Goal: Information Seeking & Learning: Learn about a topic

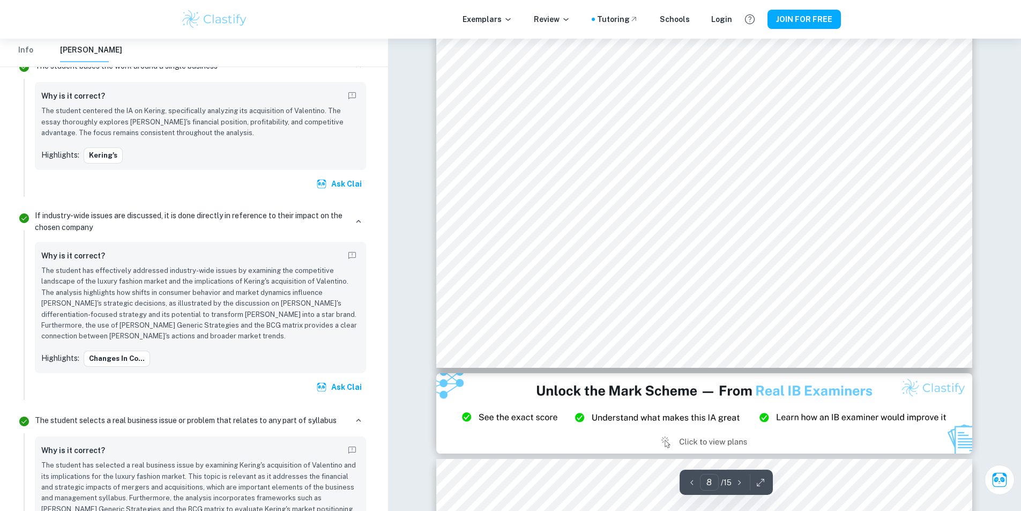
scroll to position [5218, 0]
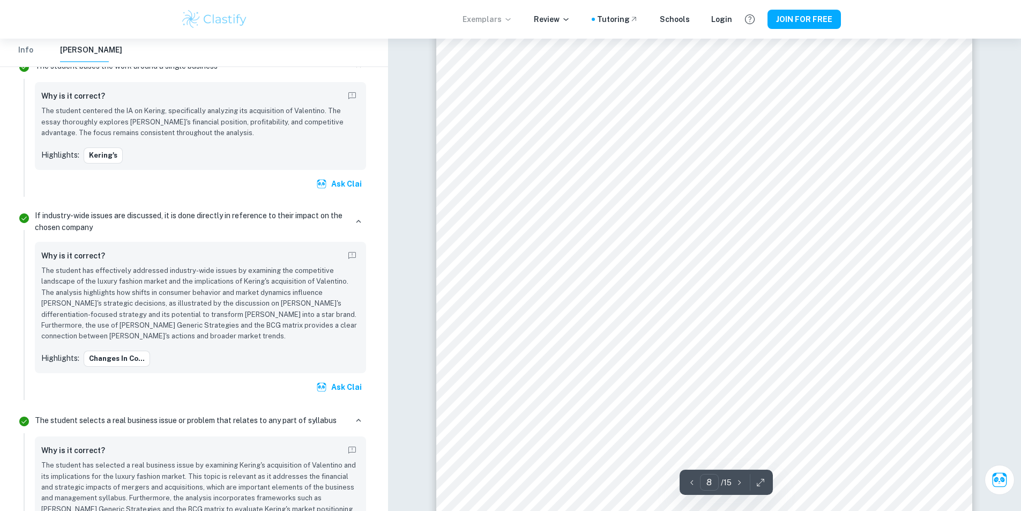
click at [492, 23] on p "Exemplars" at bounding box center [488, 19] width 50 height 12
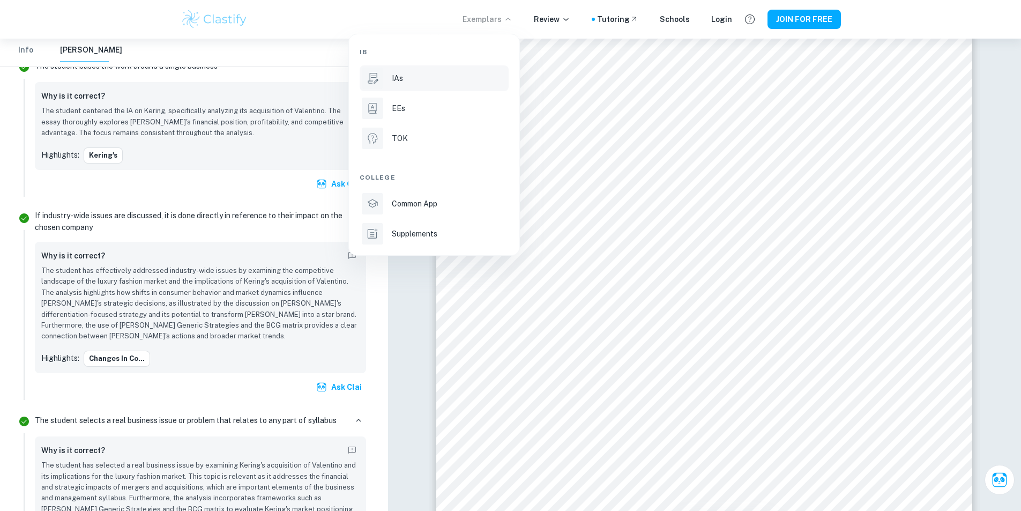
click at [397, 87] on li "IAs" at bounding box center [434, 78] width 149 height 26
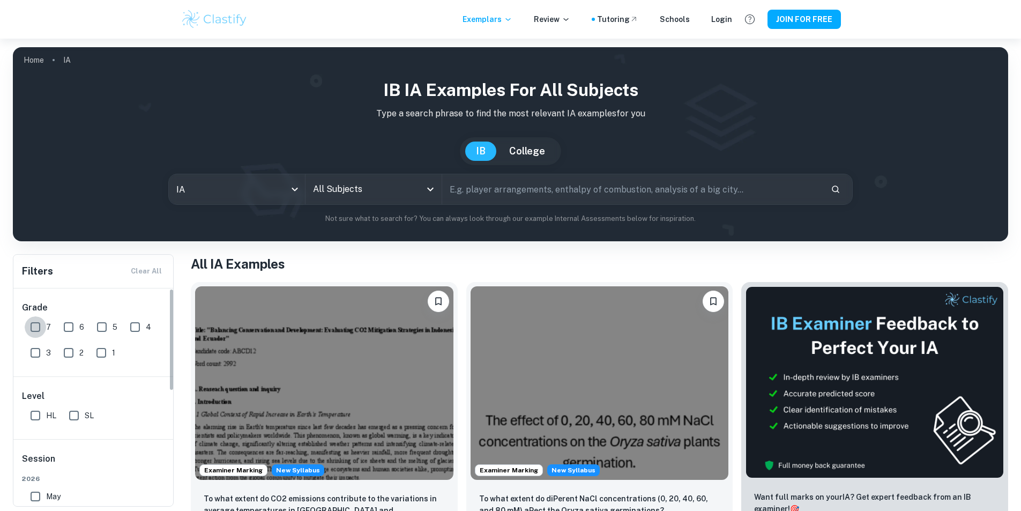
click at [35, 329] on input "7" at bounding box center [35, 326] width 21 height 21
checkbox input "true"
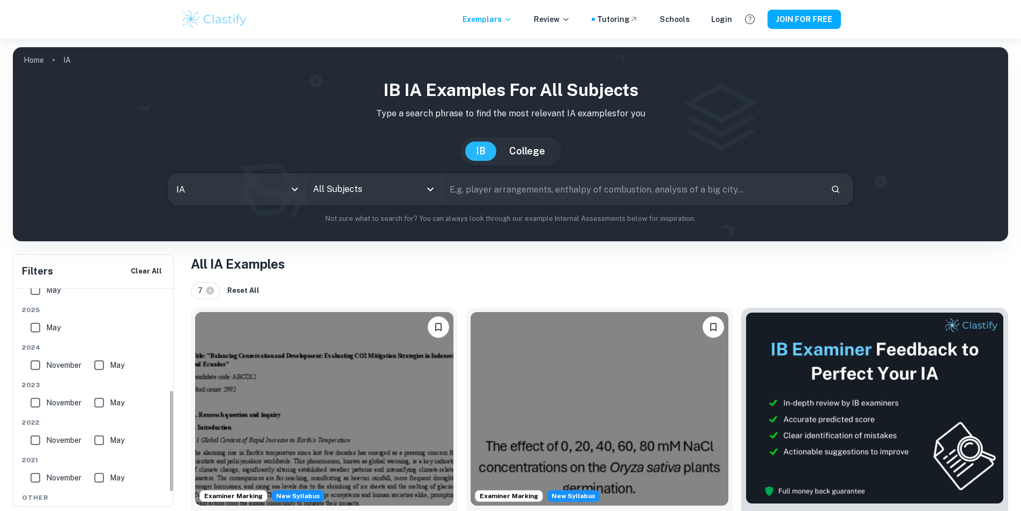
scroll to position [214, 0]
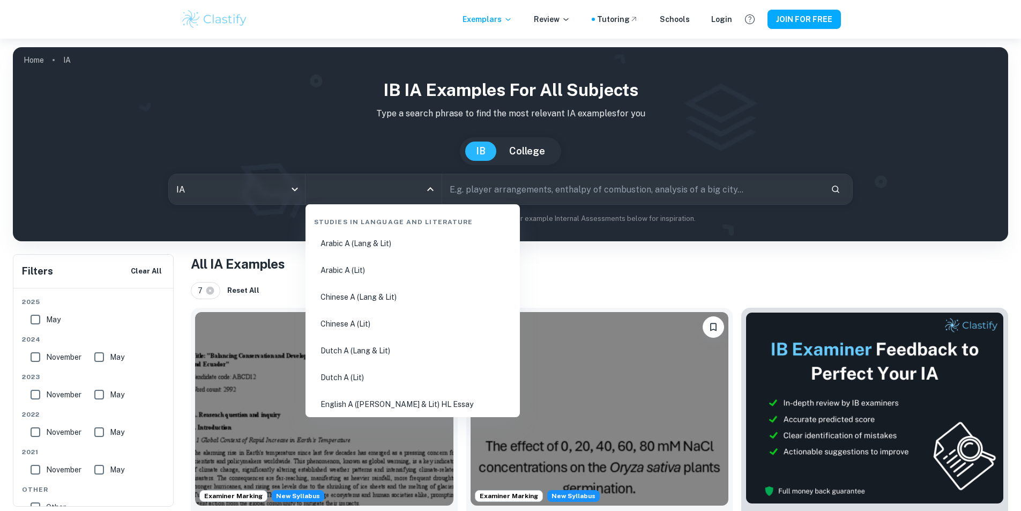
click at [380, 192] on input "All Subjects" at bounding box center [365, 189] width 110 height 20
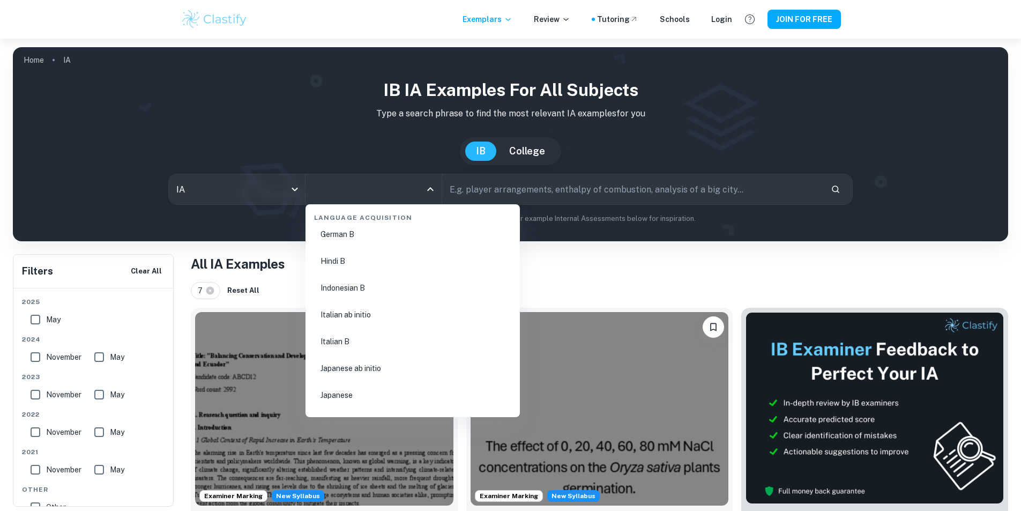
scroll to position [1233, 0]
click at [351, 337] on li "Business and Management" at bounding box center [413, 337] width 206 height 25
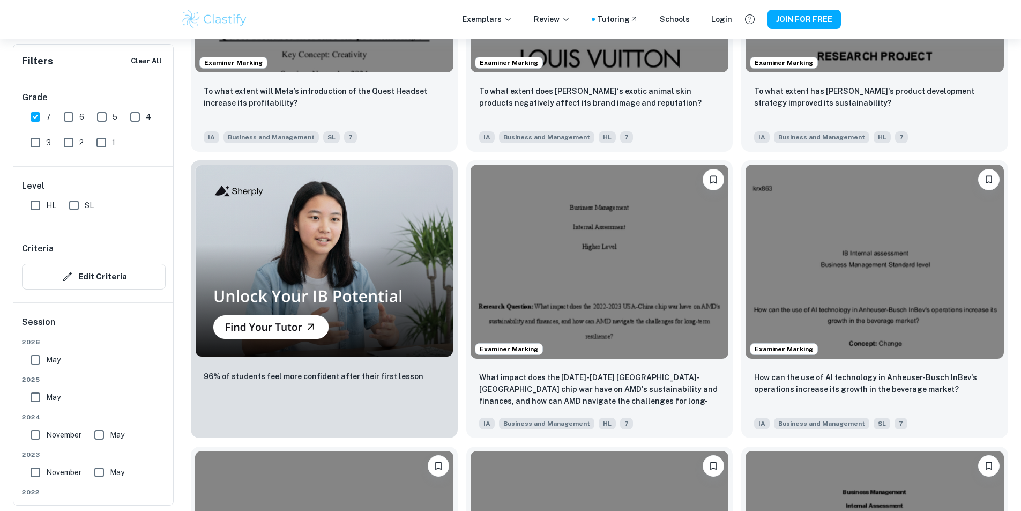
scroll to position [804, 0]
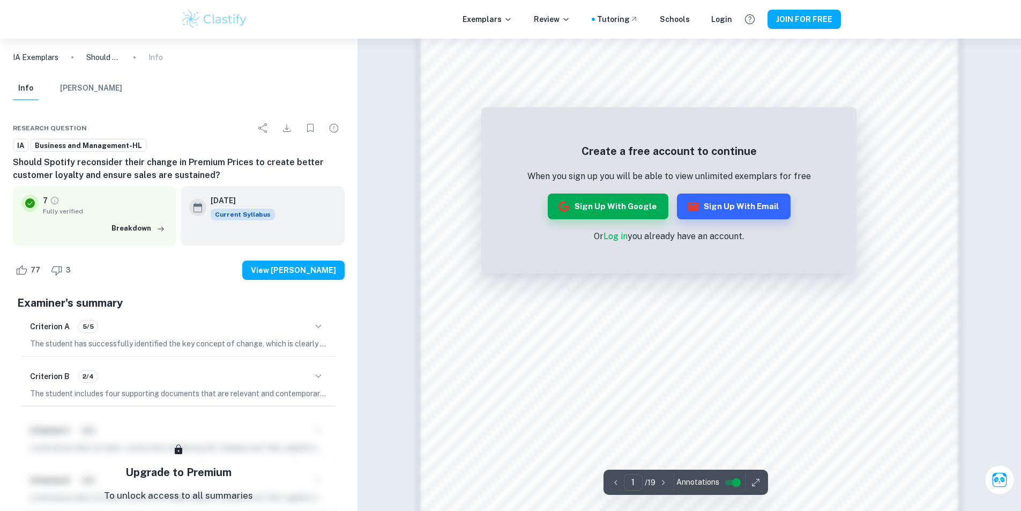
scroll to position [684, 0]
click at [622, 235] on link "Log in" at bounding box center [616, 236] width 24 height 10
